Goal: Navigation & Orientation: Find specific page/section

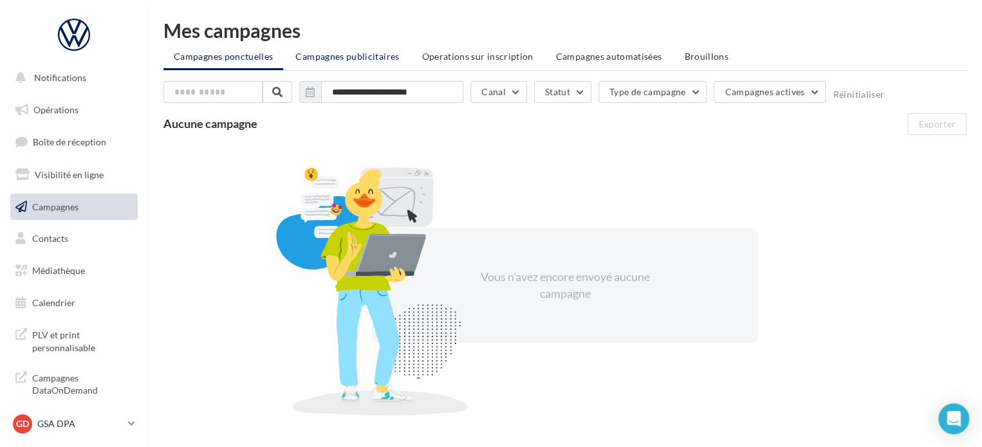
click at [357, 59] on span "Campagnes publicitaires" at bounding box center [347, 56] width 104 height 11
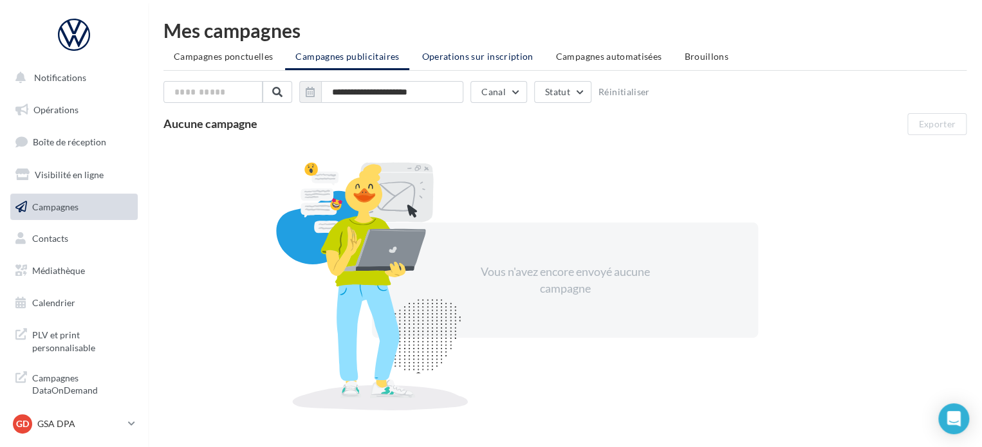
click at [496, 53] on span "Operations sur inscription" at bounding box center [477, 56] width 111 height 11
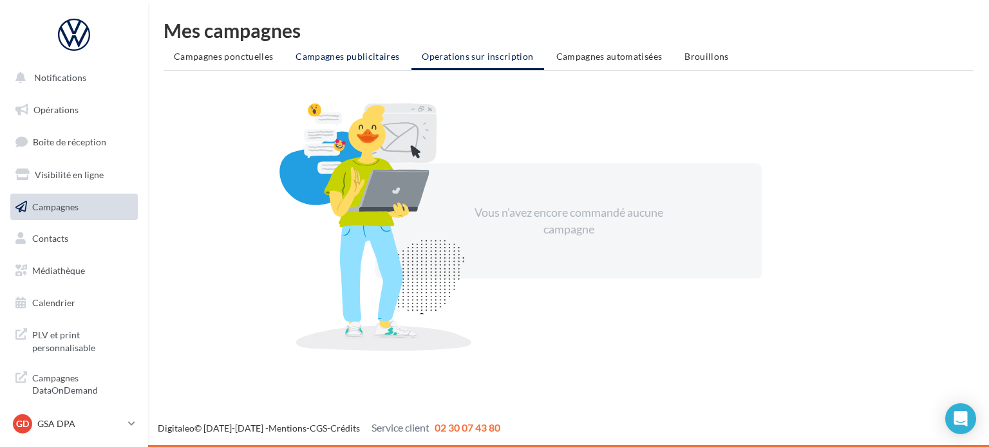
click at [327, 58] on span "Campagnes publicitaires" at bounding box center [347, 56] width 104 height 11
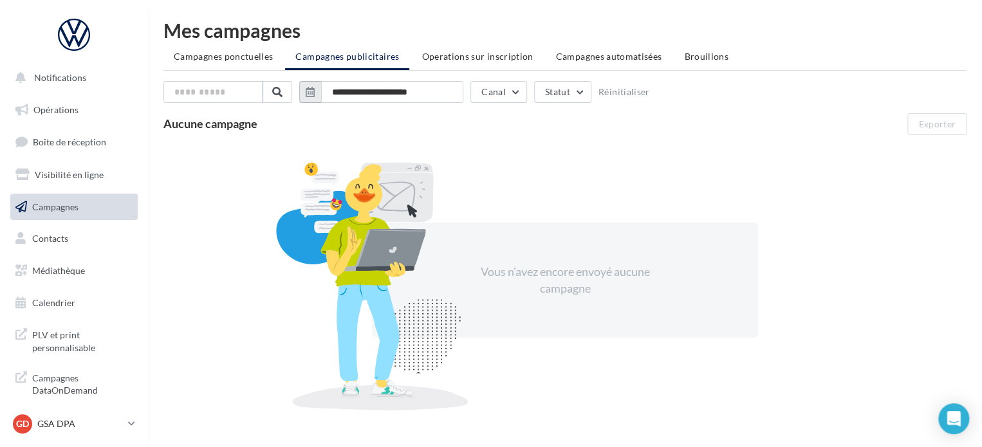
click at [308, 89] on icon "button" at bounding box center [310, 92] width 9 height 10
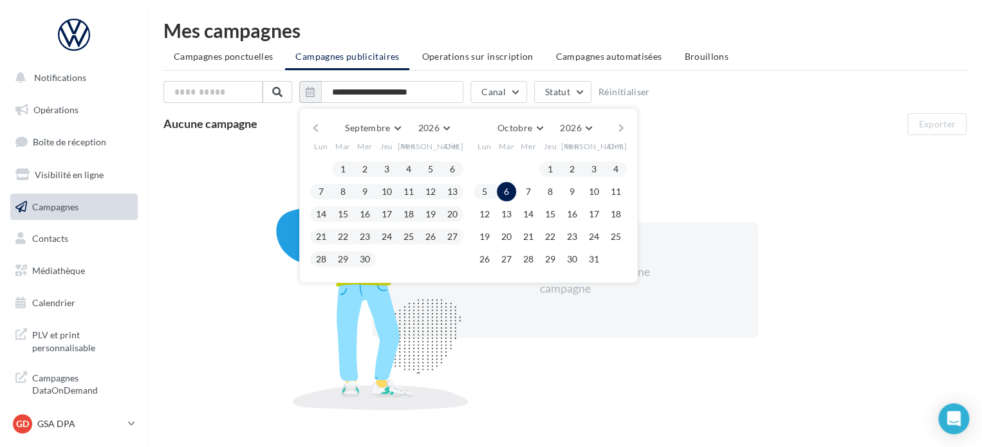
click at [315, 129] on button "button" at bounding box center [315, 128] width 11 height 18
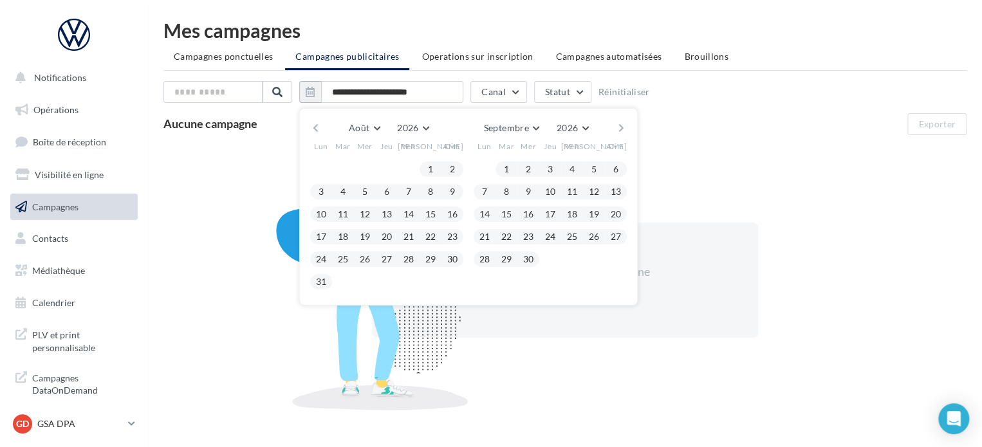
click at [315, 129] on button "button" at bounding box center [315, 128] width 11 height 18
click at [363, 168] on button "1" at bounding box center [364, 169] width 19 height 19
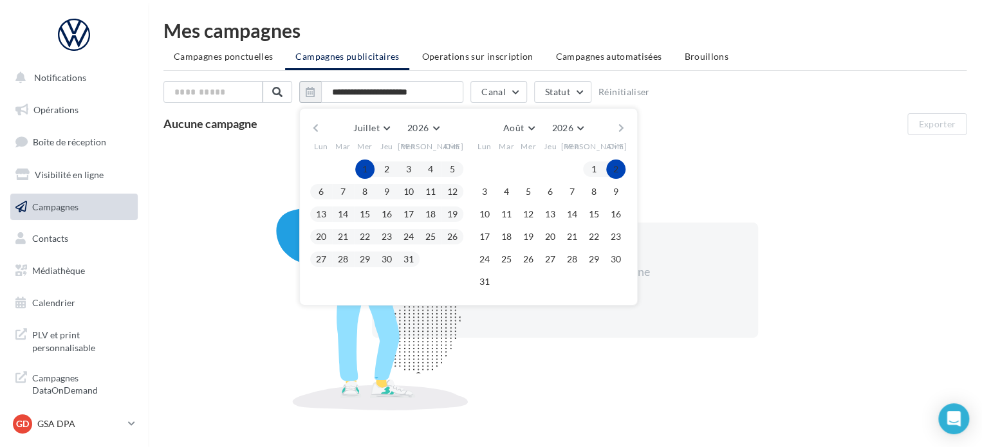
click at [620, 129] on button "button" at bounding box center [621, 128] width 11 height 18
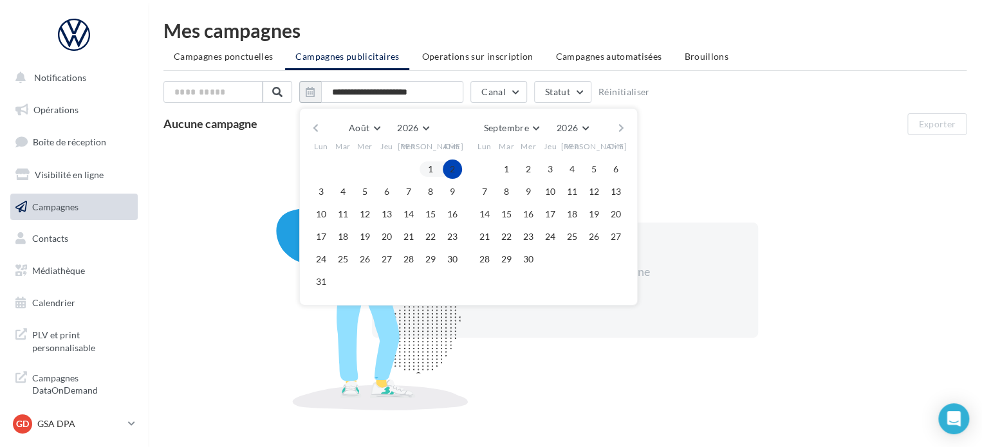
click at [620, 129] on button "button" at bounding box center [621, 128] width 11 height 18
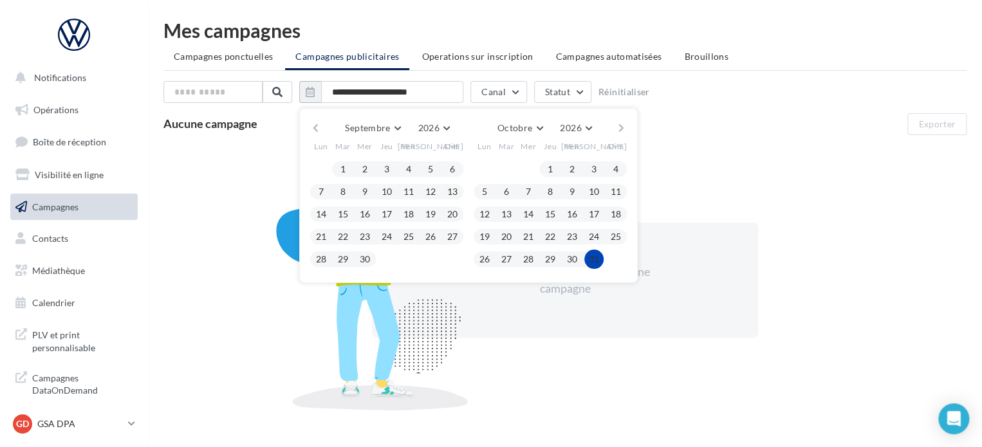
click at [596, 261] on button "31" at bounding box center [593, 259] width 19 height 19
type input "**********"
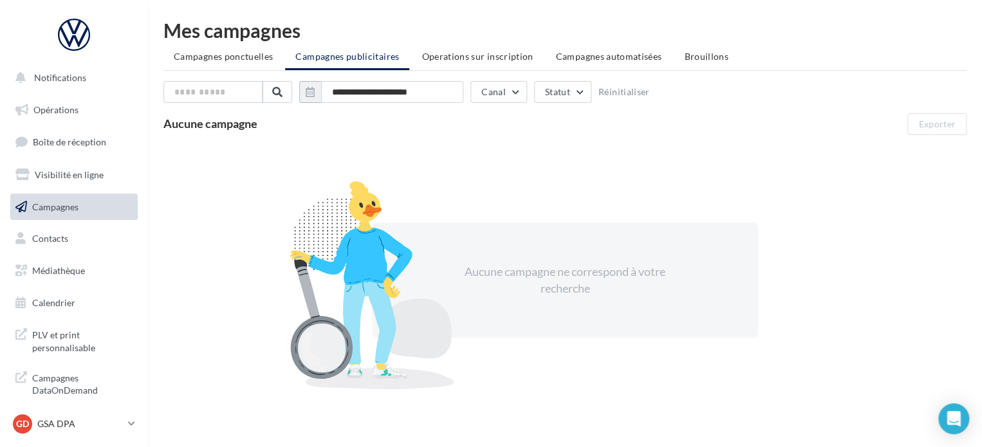
click at [279, 219] on div at bounding box center [371, 286] width 225 height 208
click at [220, 58] on span "Campagnes ponctuelles" at bounding box center [223, 56] width 99 height 11
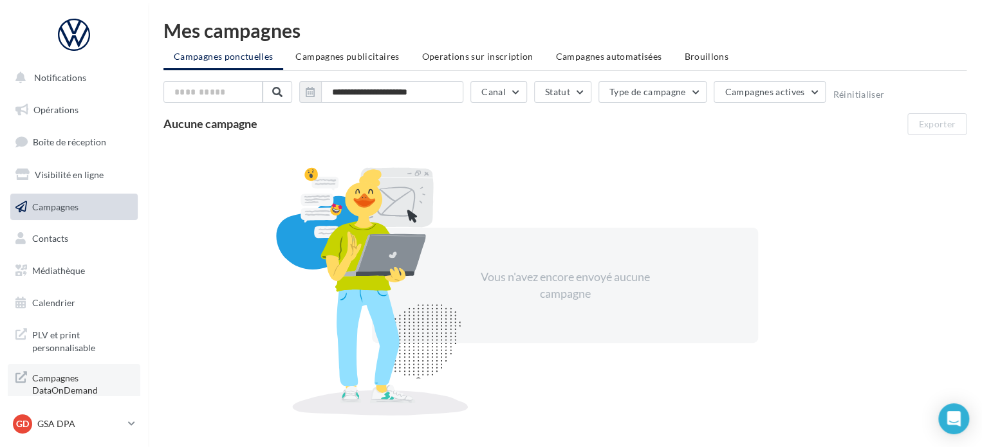
click at [82, 389] on span "Campagnes DataOnDemand" at bounding box center [82, 383] width 100 height 28
click at [778, 89] on span "Campagnes actives" at bounding box center [765, 91] width 80 height 11
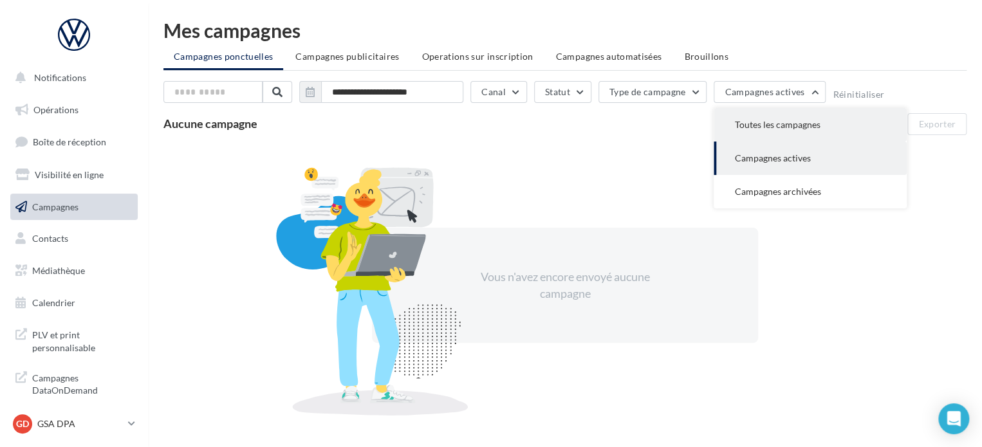
click at [758, 120] on span "Toutes les campagnes" at bounding box center [777, 124] width 86 height 11
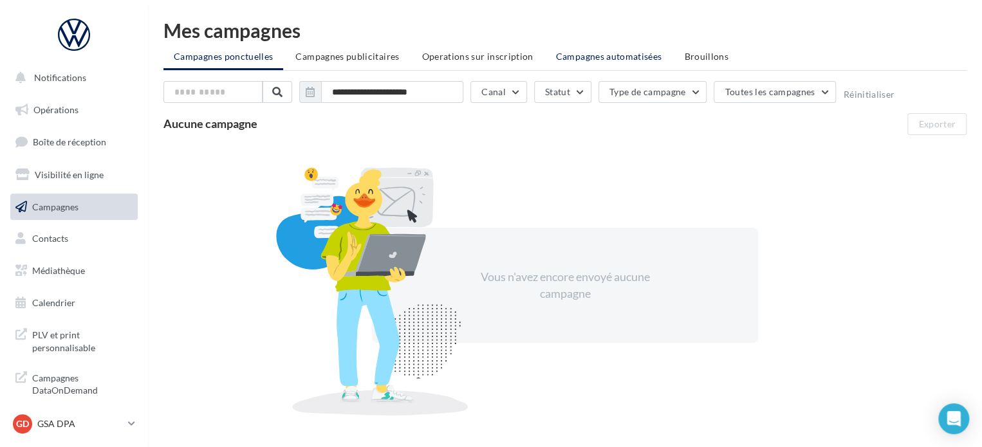
click at [592, 59] on span "Campagnes automatisées" at bounding box center [609, 56] width 106 height 11
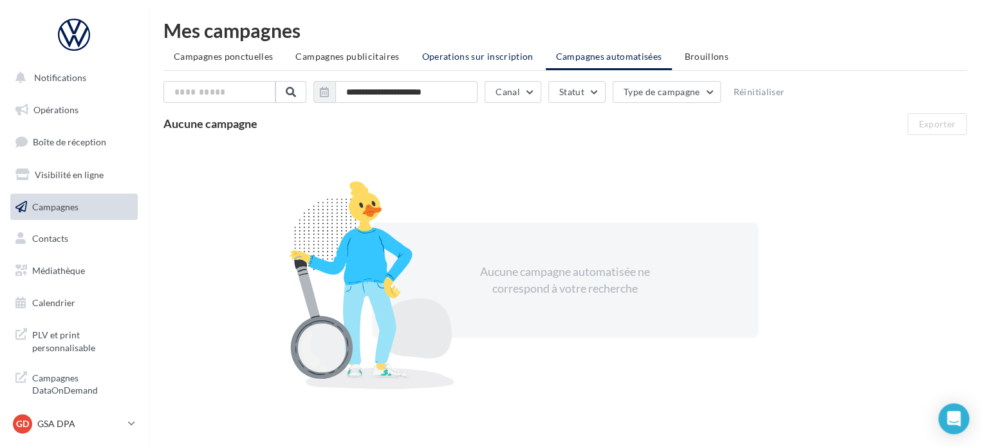
click at [499, 56] on span "Operations sur inscription" at bounding box center [477, 56] width 111 height 11
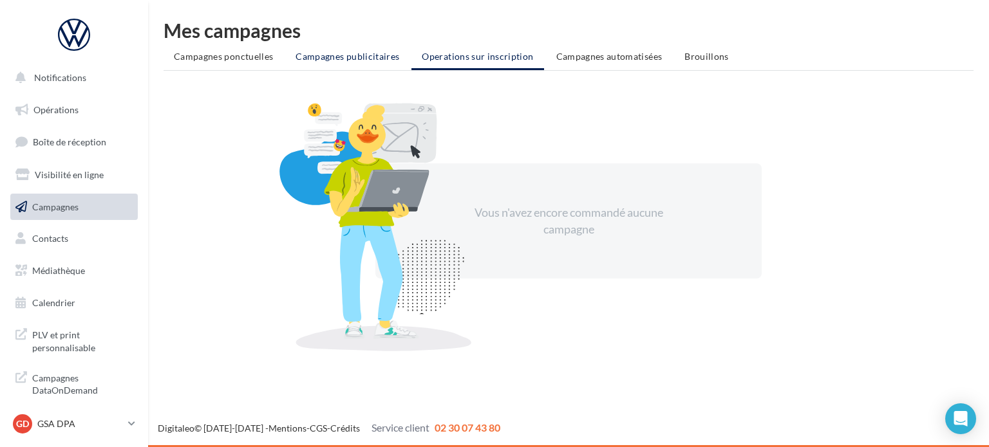
click at [317, 57] on span "Campagnes publicitaires" at bounding box center [347, 56] width 104 height 11
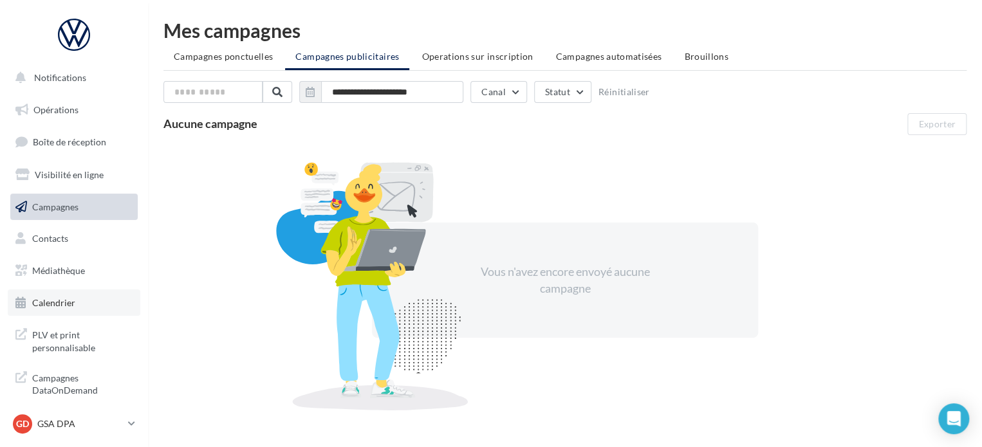
scroll to position [11, 0]
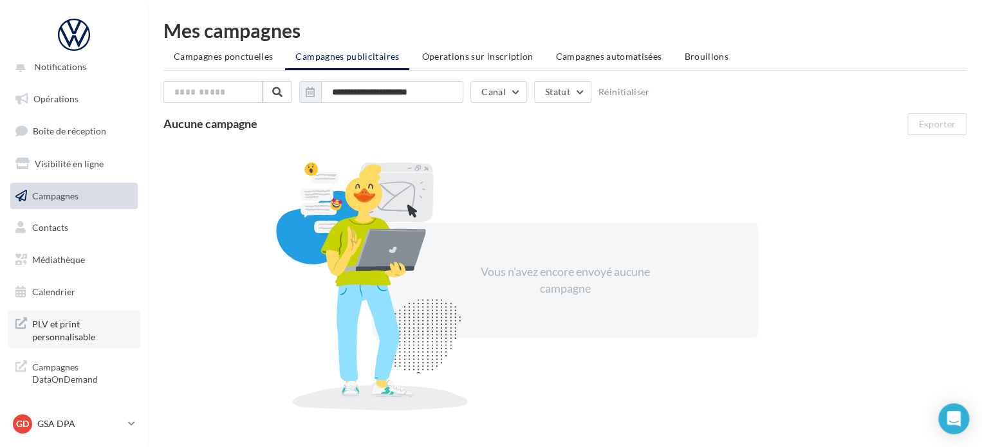
click at [62, 335] on span "PLV et print personnalisable" at bounding box center [82, 329] width 100 height 28
